Goal: Task Accomplishment & Management: Complete application form

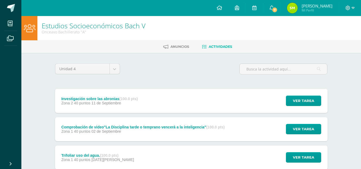
click at [76, 102] on span "Zona 2 40 puntos" at bounding box center [75, 103] width 29 height 4
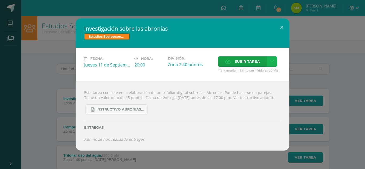
click at [271, 59] on icon at bounding box center [272, 61] width 4 height 5
click at [269, 59] on link at bounding box center [272, 61] width 10 height 10
click at [270, 62] on link at bounding box center [272, 61] width 10 height 10
click at [269, 56] on link at bounding box center [272, 61] width 10 height 10
click at [268, 56] on link at bounding box center [272, 61] width 10 height 10
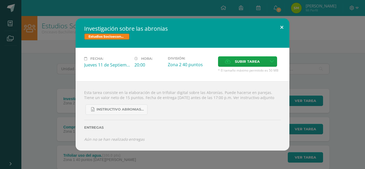
click at [281, 20] on button at bounding box center [281, 27] width 15 height 18
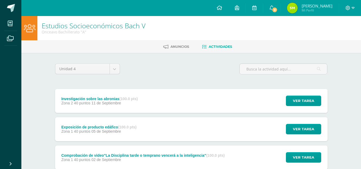
click at [94, 97] on div "Investigación sobre las abronias (100.0 pts)" at bounding box center [99, 99] width 76 height 4
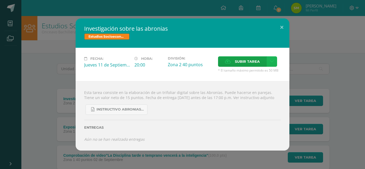
click at [270, 59] on icon at bounding box center [272, 61] width 4 height 5
click at [259, 66] on div "Subir enlace Ingresa el enlace Cancelar Aceptar" at bounding box center [253, 70] width 54 height 14
click at [249, 72] on span "Subir enlace" at bounding box center [249, 70] width 22 height 5
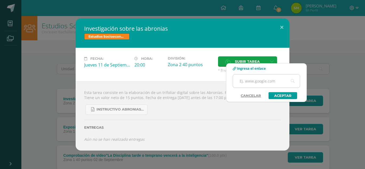
click at [245, 82] on input "text" at bounding box center [266, 81] width 67 height 13
paste input "[URL][DOMAIN_NAME]"
type input "[URL][DOMAIN_NAME]"
click at [285, 97] on link "Aceptar" at bounding box center [283, 95] width 29 height 7
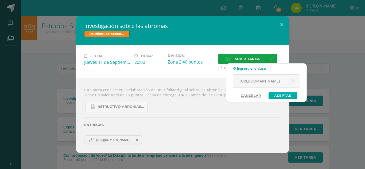
scroll to position [0, 0]
